Goal: Check status: Check status

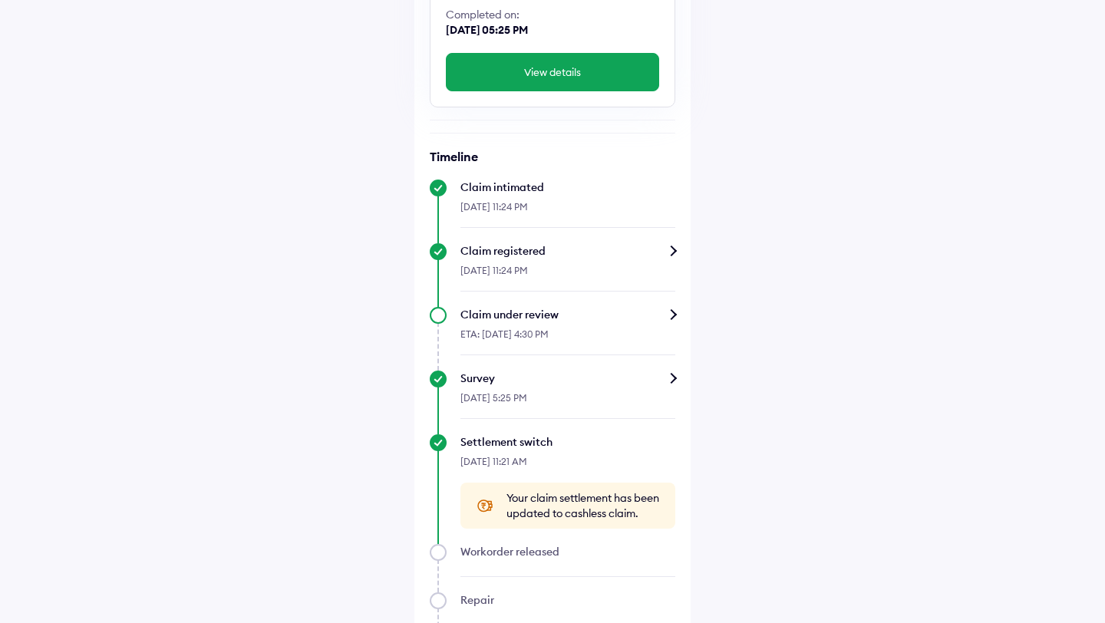
scroll to position [259, 0]
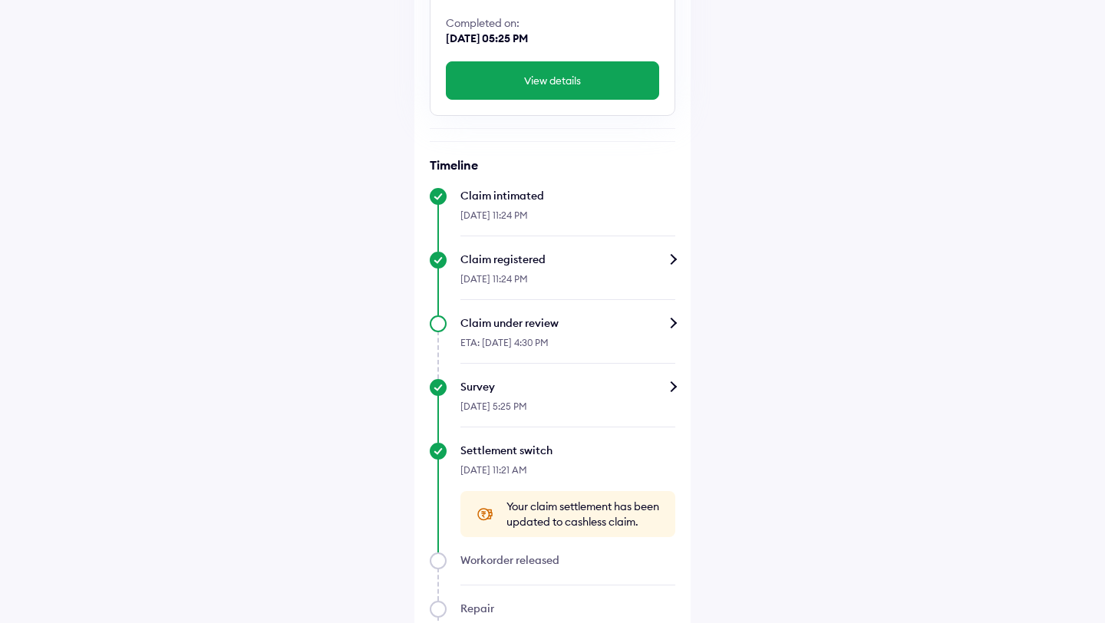
click at [636, 333] on div "ETA: [DATE] 4:30 PM" at bounding box center [568, 347] width 215 height 33
click at [672, 321] on div "Claim under review" at bounding box center [568, 322] width 215 height 15
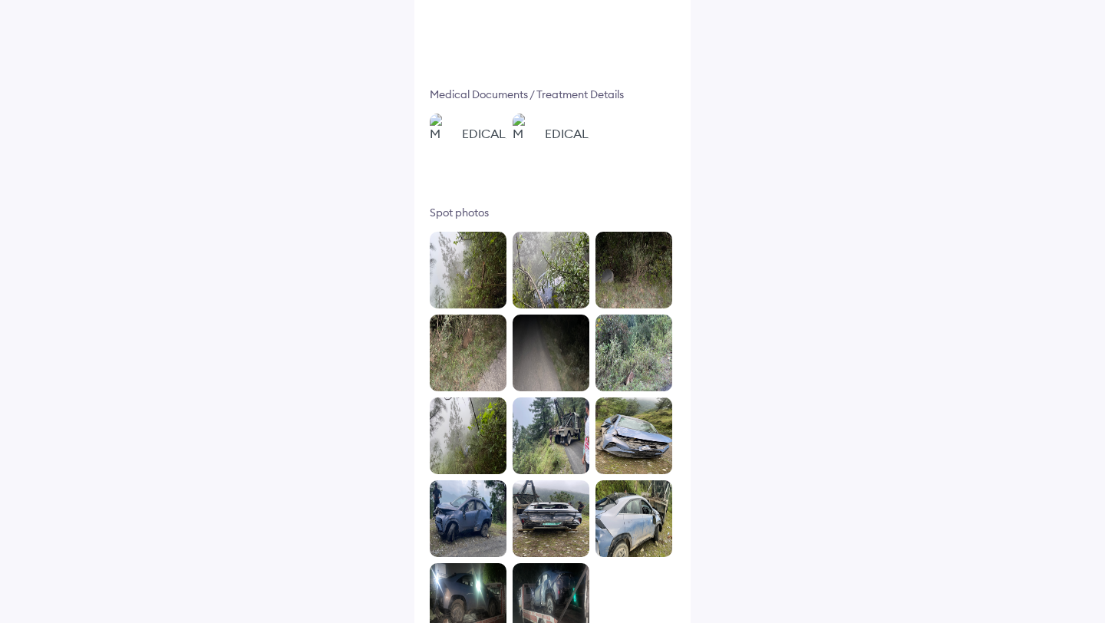
scroll to position [710, 0]
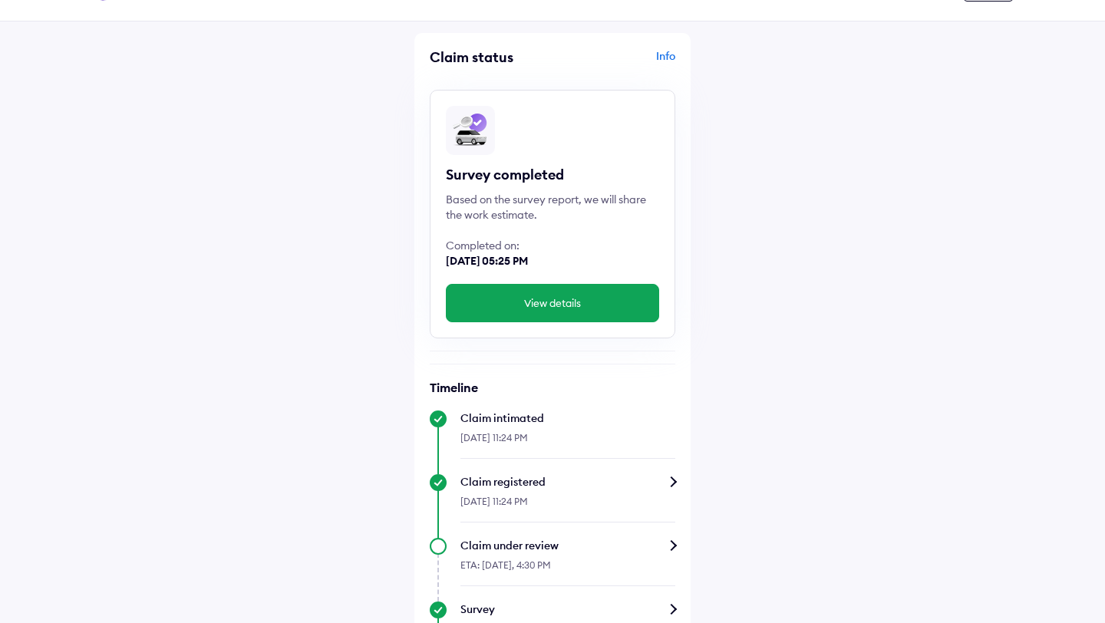
scroll to position [38, 0]
click at [544, 292] on button "View details" at bounding box center [552, 302] width 213 height 38
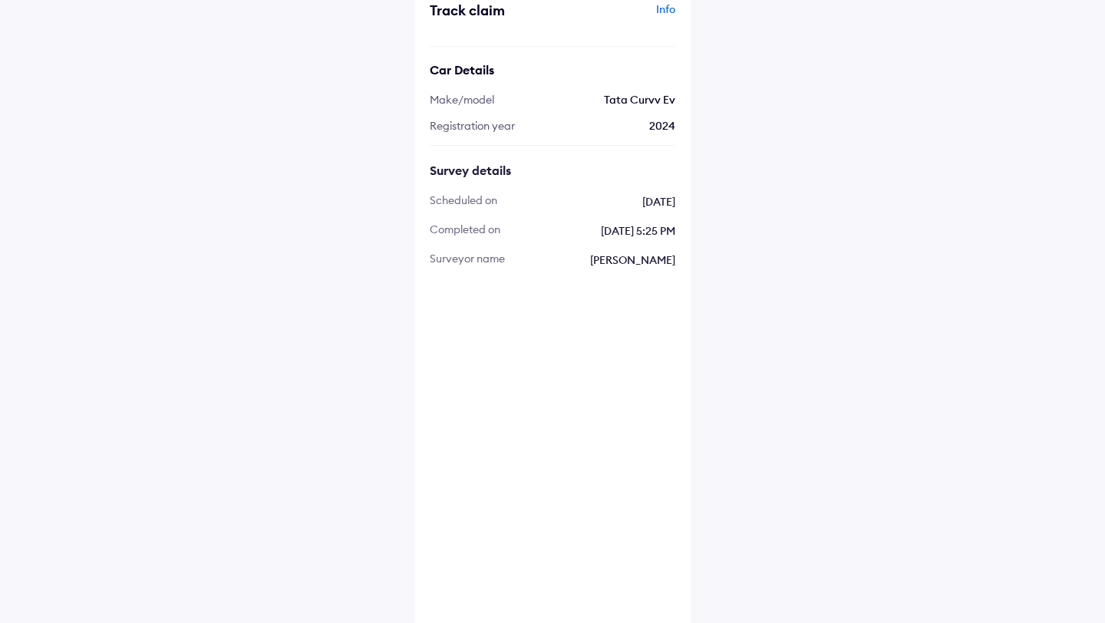
scroll to position [94, 0]
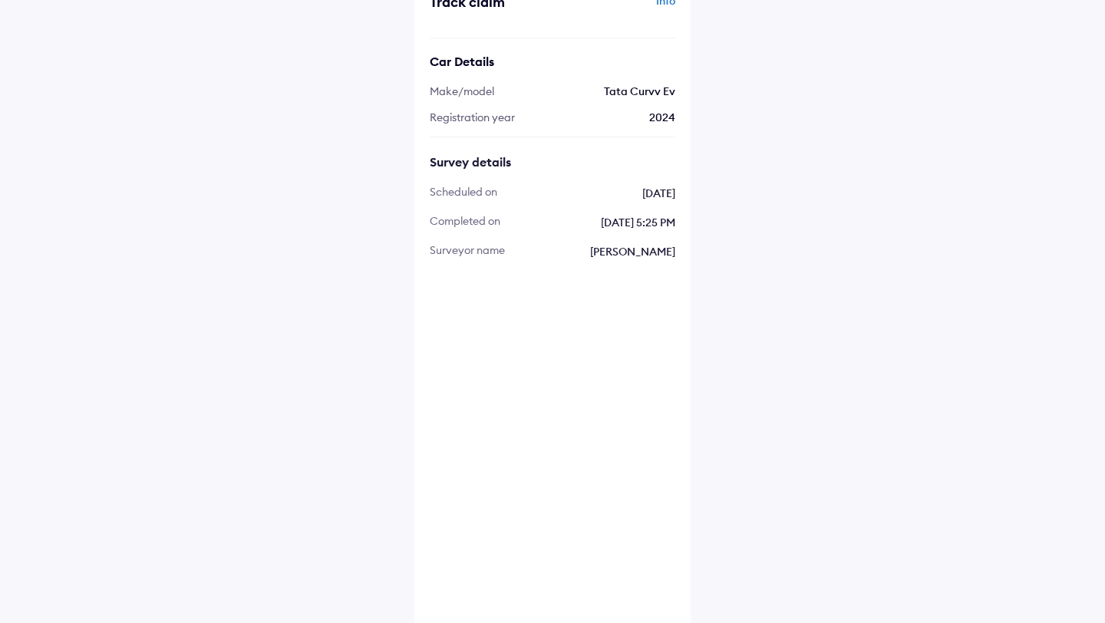
click at [461, 309] on img at bounding box center [468, 309] width 77 height 77
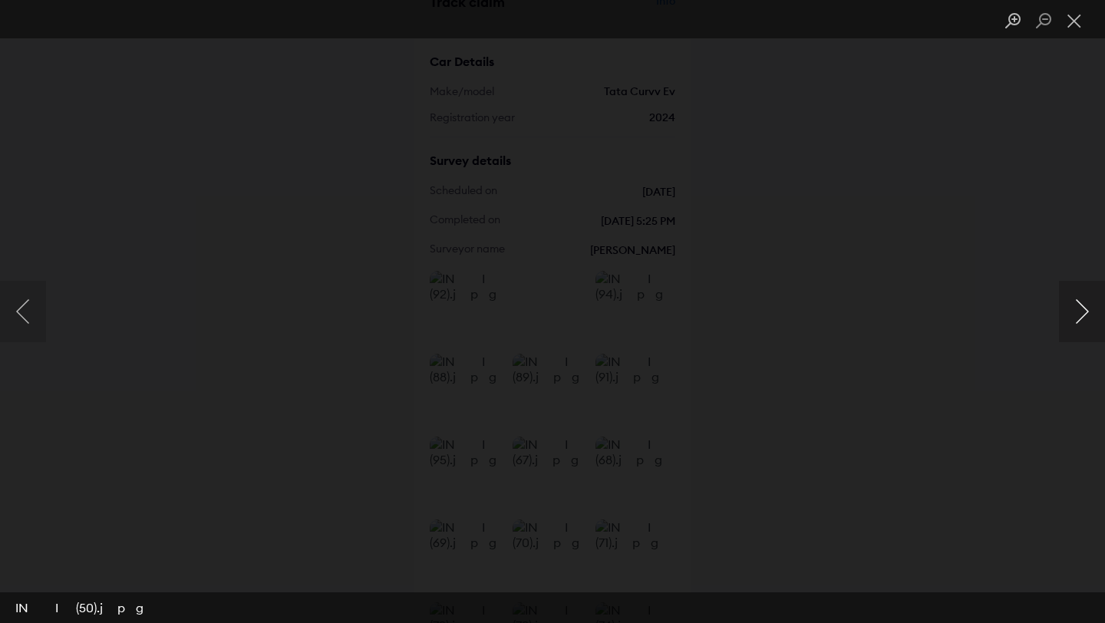
click at [1078, 314] on button "Next image" at bounding box center [1082, 311] width 46 height 61
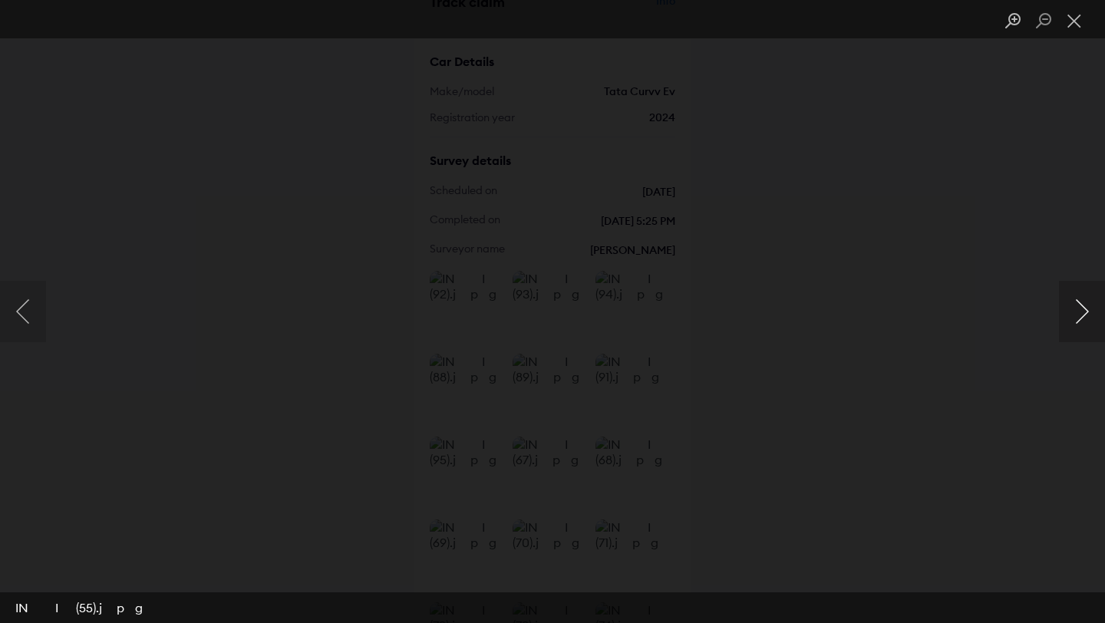
click at [1078, 314] on button "Next image" at bounding box center [1082, 311] width 46 height 61
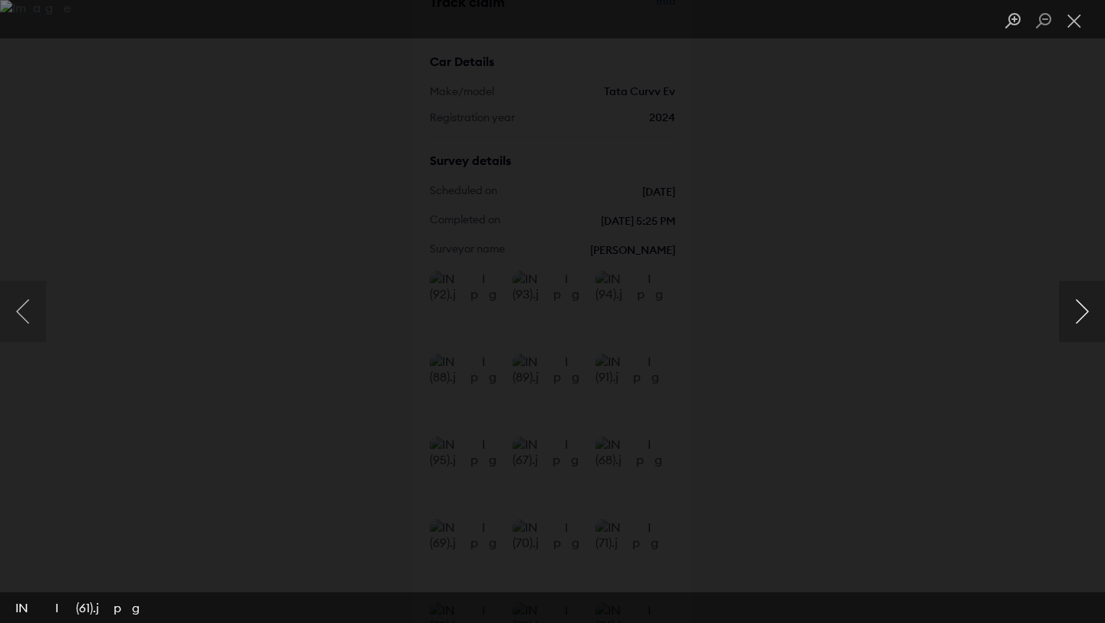
click at [1078, 314] on button "Next image" at bounding box center [1082, 311] width 46 height 61
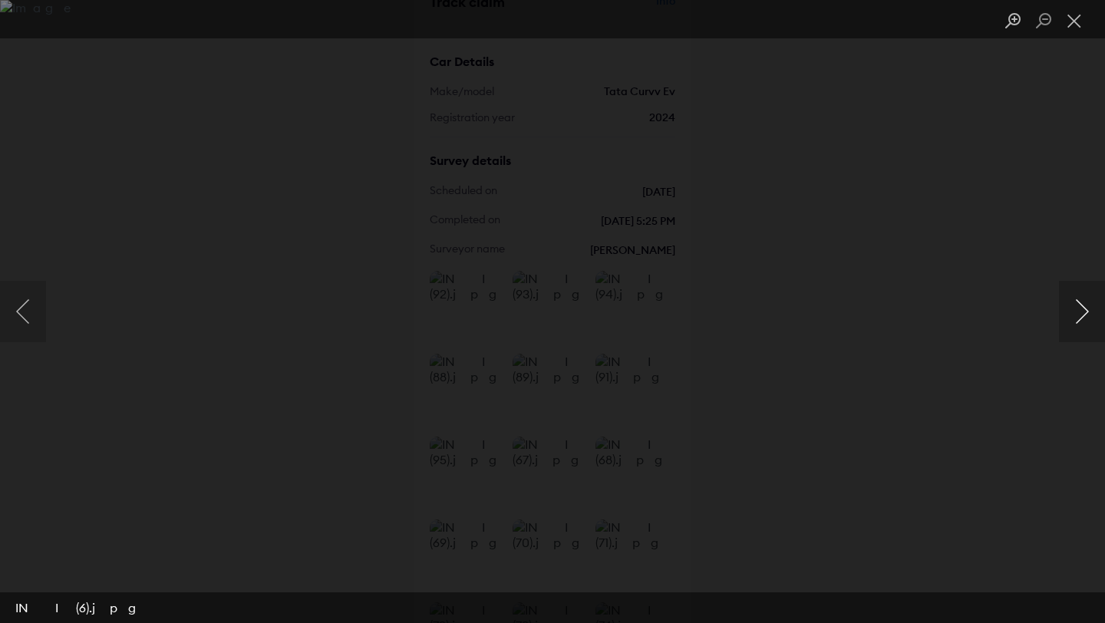
click at [1078, 314] on button "Next image" at bounding box center [1082, 311] width 46 height 61
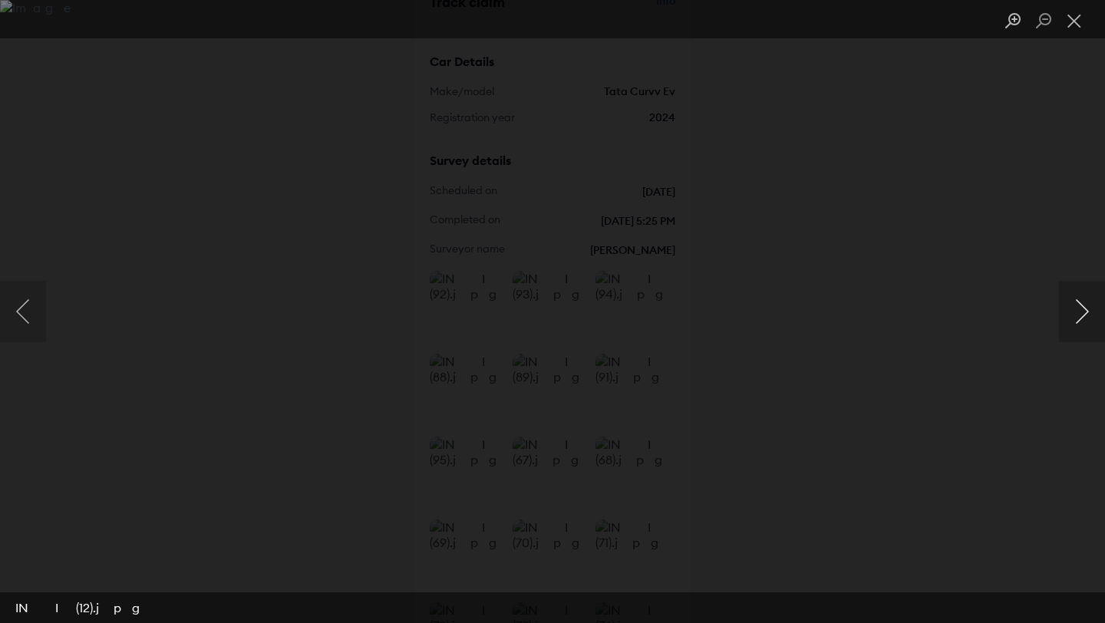
click at [1078, 314] on button "Next image" at bounding box center [1082, 311] width 46 height 61
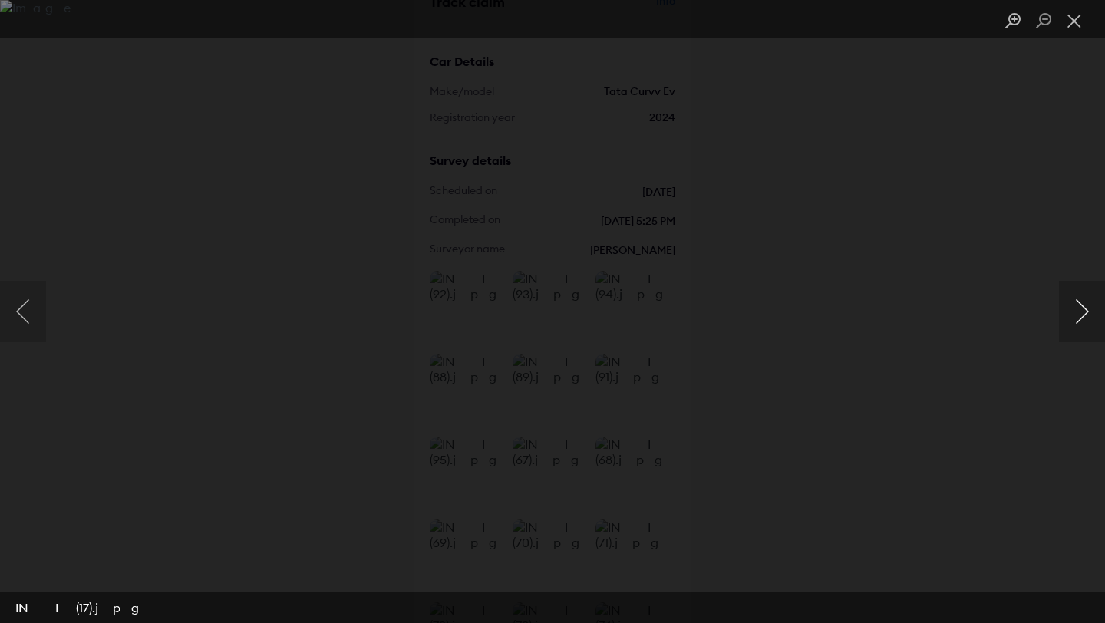
click at [1078, 314] on button "Next image" at bounding box center [1082, 311] width 46 height 61
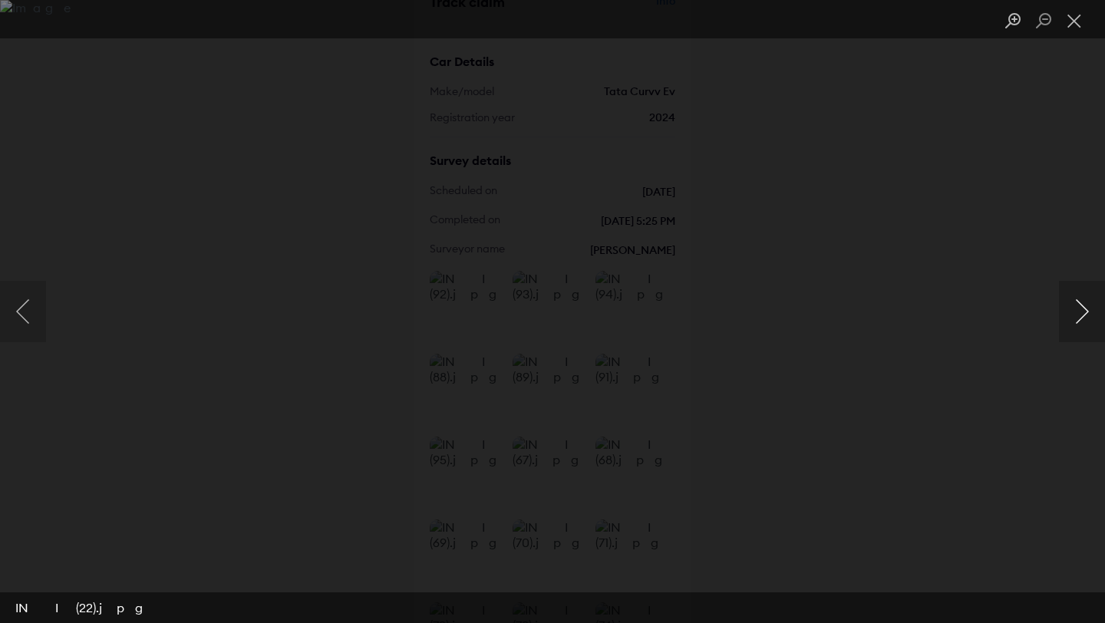
click at [1078, 314] on button "Next image" at bounding box center [1082, 311] width 46 height 61
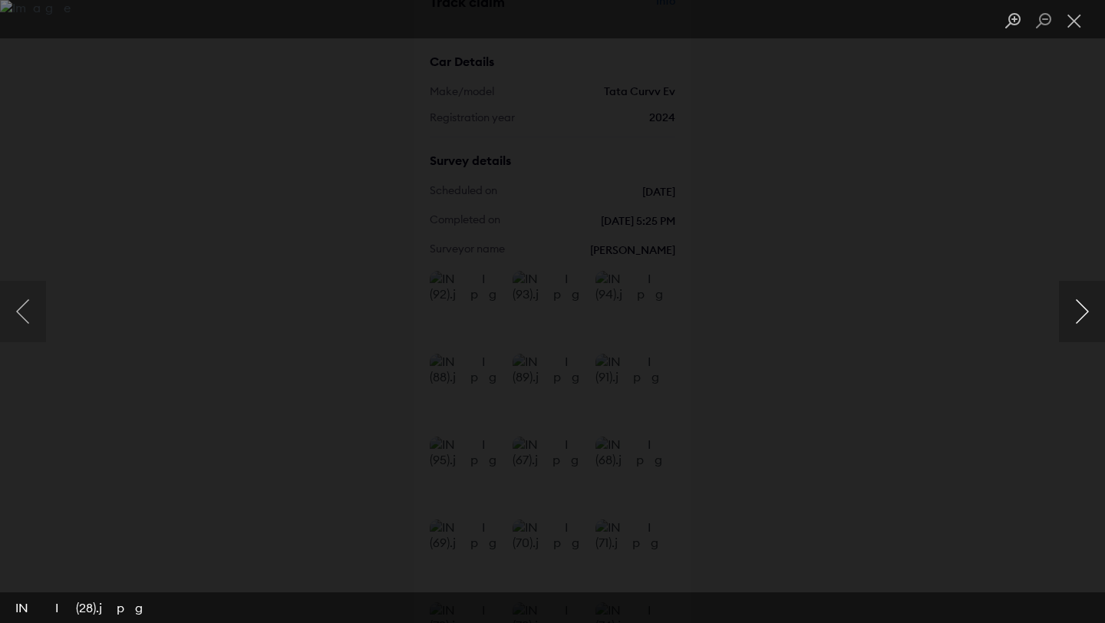
click at [1078, 314] on button "Next image" at bounding box center [1082, 311] width 46 height 61
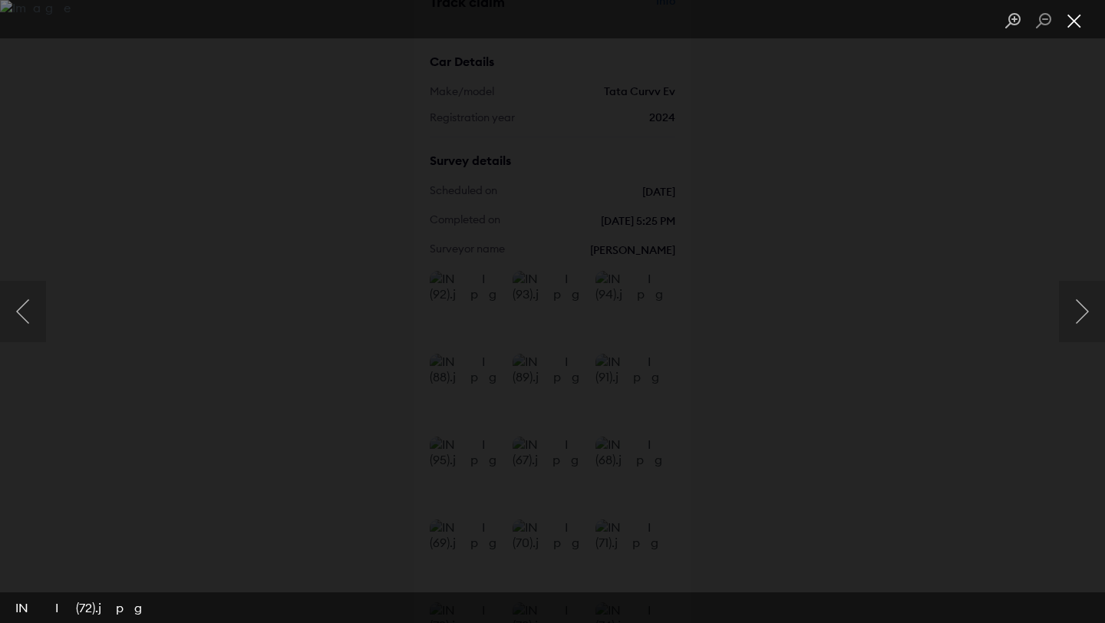
click at [1071, 20] on button "Close lightbox" at bounding box center [1074, 21] width 31 height 27
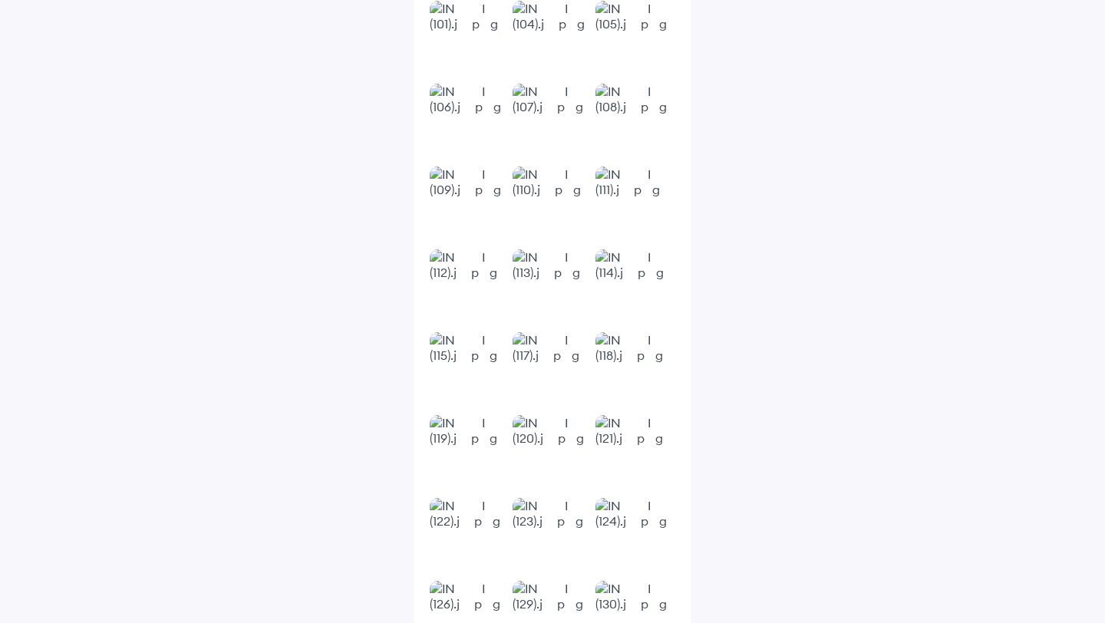
scroll to position [3565, 0]
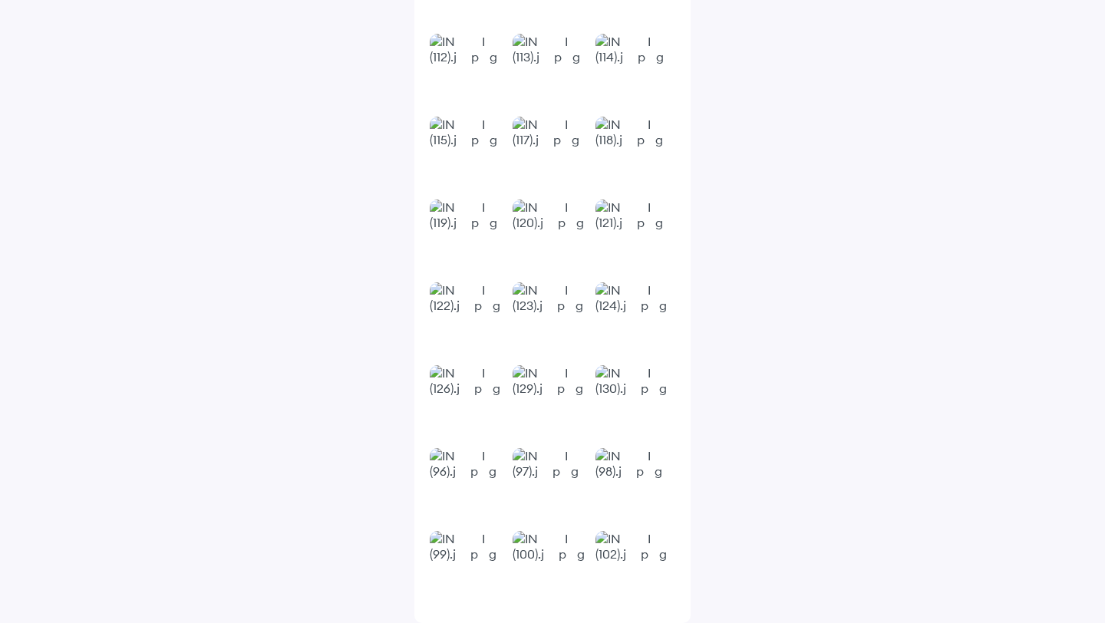
click at [556, 225] on img at bounding box center [551, 238] width 77 height 77
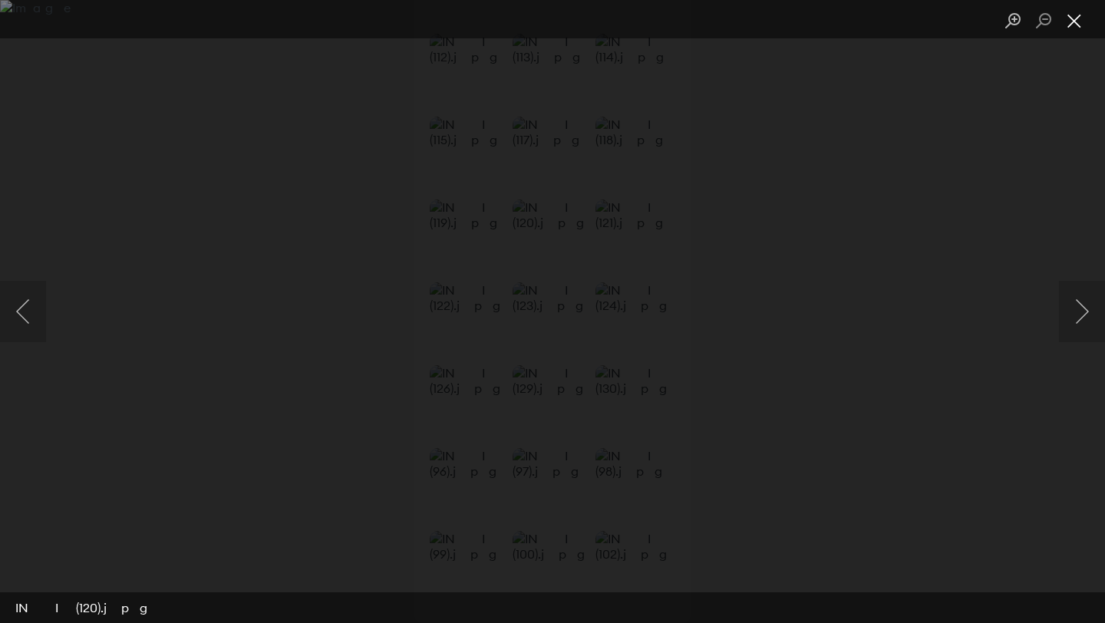
click at [1073, 19] on button "Close lightbox" at bounding box center [1074, 21] width 31 height 27
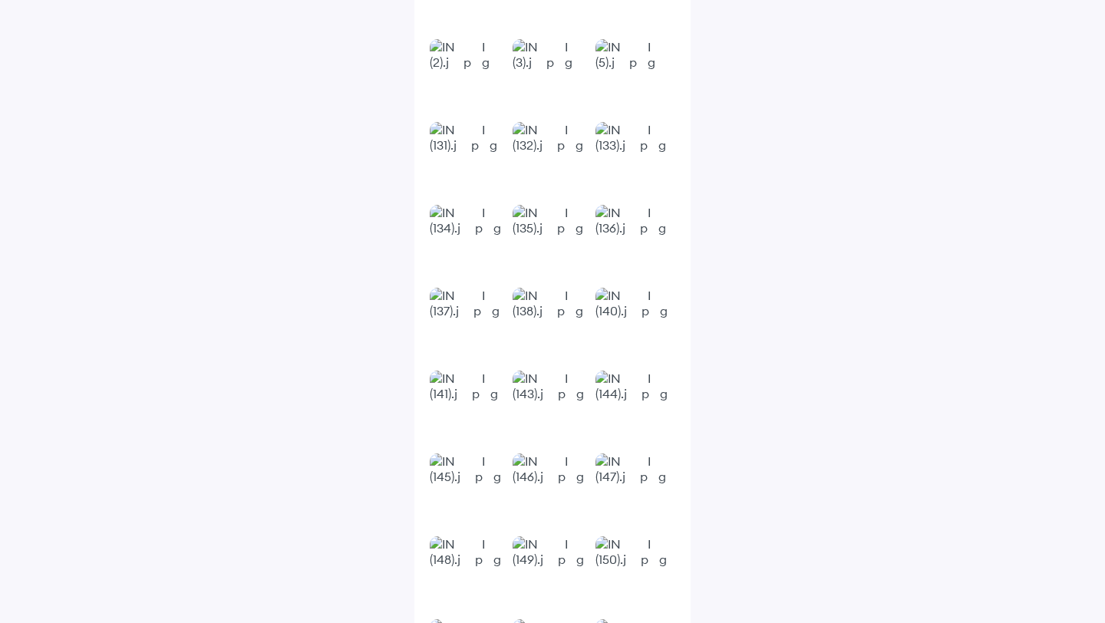
scroll to position [2583, 0]
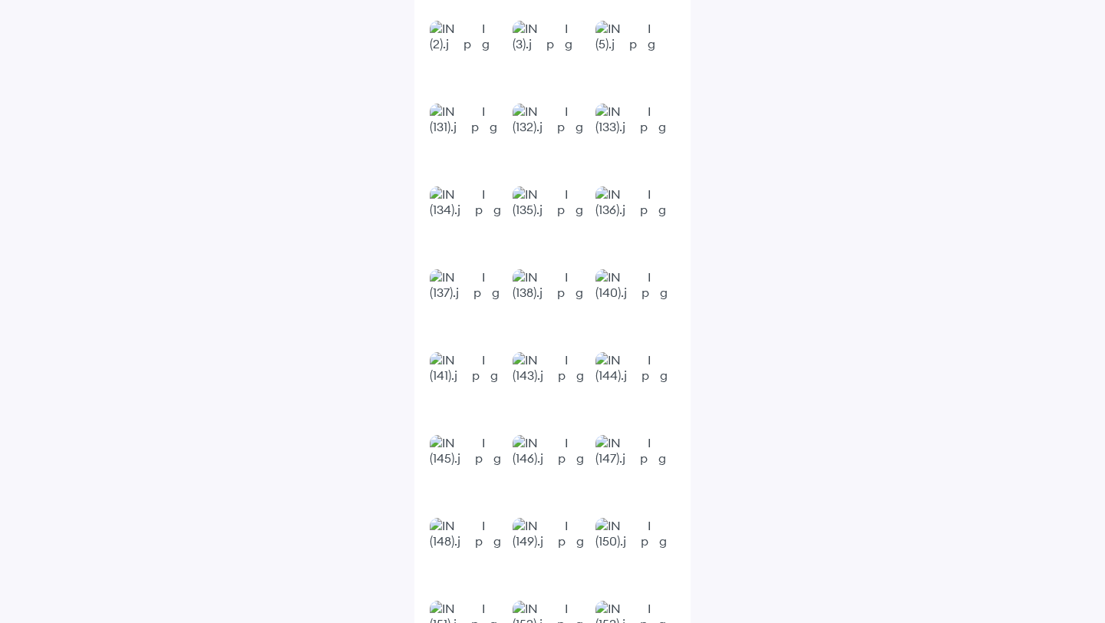
click at [462, 235] on img at bounding box center [468, 225] width 77 height 77
